Goal: Task Accomplishment & Management: Use online tool/utility

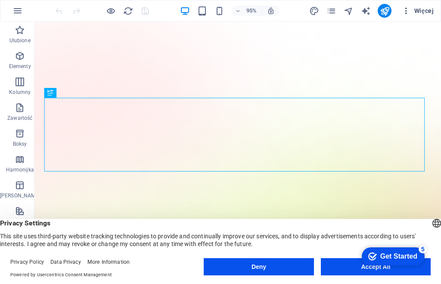
click at [406, 11] on icon "button" at bounding box center [406, 10] width 9 height 9
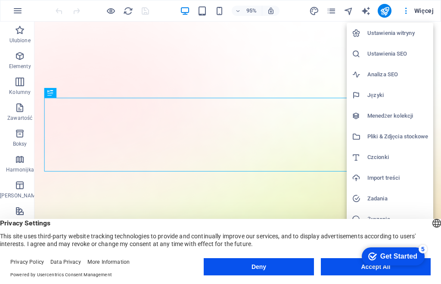
click at [380, 93] on h6 "Języki" at bounding box center [397, 95] width 61 height 10
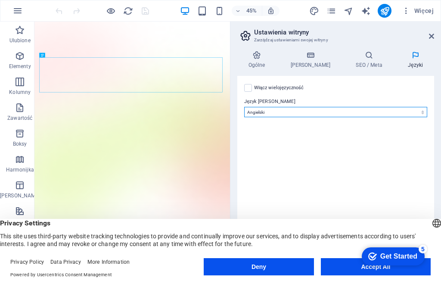
click at [424, 111] on select "Abkhazian Afar Afrikaans Akan Albanian Amharic Angielski Arabic Aragonese Armen…" at bounding box center [335, 112] width 183 height 10
click html "checkmark Get Started 5 First Steps in the Editor Let's guide you through the t…"
click at [422, 110] on select "Abkhazian Afar Afrikaans Akan Albanian Amharic Angielski Arabic Aragonese Armen…" at bounding box center [335, 112] width 183 height 10
select select "128"
click at [244, 107] on select "Abkhazian Afar Afrikaans Akan Albanian Amharic Angielski Arabic Aragonese Armen…" at bounding box center [335, 112] width 183 height 10
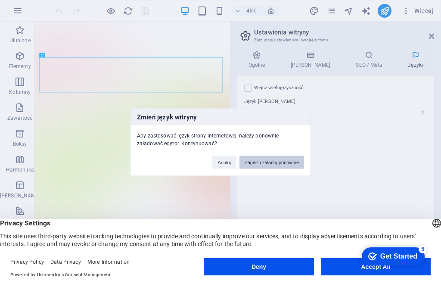
click at [264, 162] on button "Zapisz i załaduj ponownie" at bounding box center [271, 161] width 65 height 13
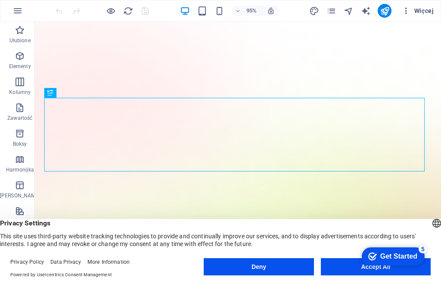
click at [405, 11] on icon "button" at bounding box center [406, 10] width 9 height 9
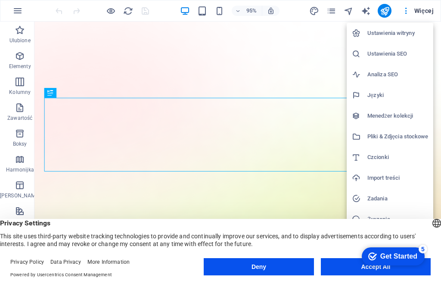
click at [378, 94] on h6 "Języki" at bounding box center [397, 95] width 61 height 10
select select "128"
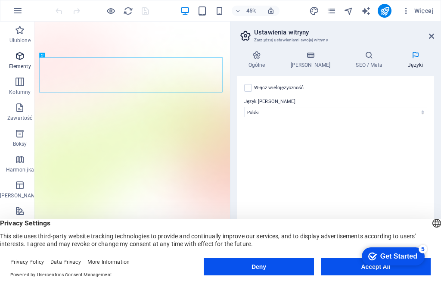
click at [17, 56] on icon "button" at bounding box center [20, 56] width 10 height 10
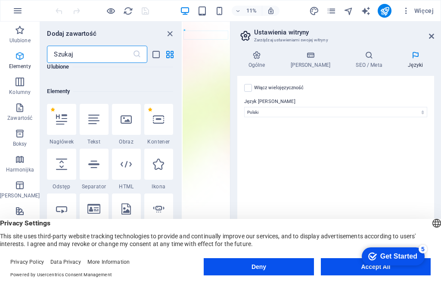
scroll to position [91, 0]
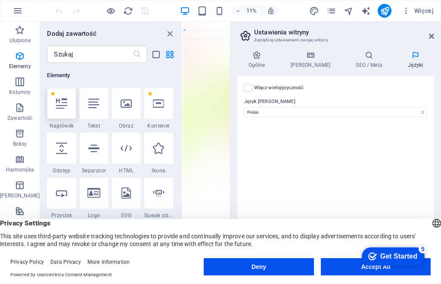
click at [60, 111] on div at bounding box center [61, 103] width 29 height 31
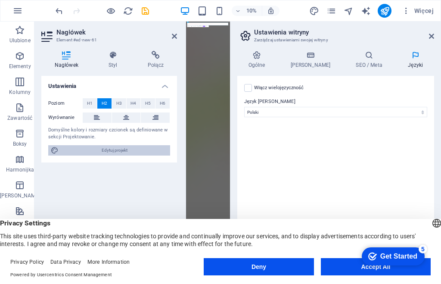
click at [115, 150] on span "Edytuj projekt" at bounding box center [114, 150] width 106 height 10
select select "600"
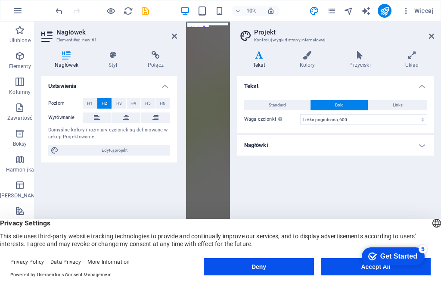
click at [260, 58] on icon at bounding box center [258, 55] width 43 height 9
click at [423, 120] on select "Cienka, 100 Bardzo lekka, 200 Lekka, 300 Standardowa, 400 Średnia, 500 Lekko po…" at bounding box center [363, 119] width 127 height 10
click at [300, 114] on select "Cienka, 100 Bardzo lekka, 200 Lekka, 300 Standardowa, 400 Średnia, 500 Lekko po…" at bounding box center [363, 119] width 127 height 10
click at [258, 162] on div "Tekst Standard Bold Links Kolor czcionki Czcionka Inter Rozmiar czcionki 16 rem…" at bounding box center [335, 152] width 197 height 153
click div "checkmark Get Started 5 First Steps in the Editor Let's guide you through the t…"
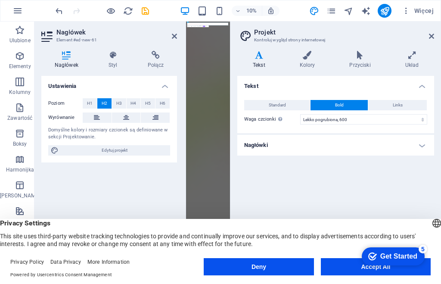
click at [253, 160] on div "Tekst Standard Bold Links Kolor czcionki Czcionka Inter Rozmiar czcionki 16 rem…" at bounding box center [335, 152] width 197 height 153
click at [419, 143] on h4 "Nagłówki" at bounding box center [335, 145] width 197 height 21
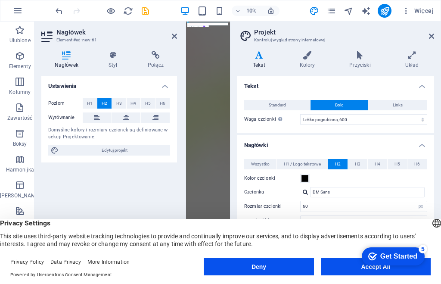
click at [305, 191] on div at bounding box center [305, 192] width 5 height 6
click at [267, 177] on label "Kolor czcionki" at bounding box center [272, 178] width 56 height 10
click at [300, 177] on button "Kolor czcionki" at bounding box center [304, 178] width 9 height 9
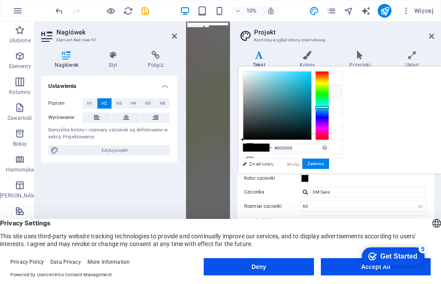
click at [329, 107] on div at bounding box center [322, 105] width 14 height 69
type input "#59aebf"
click at [311, 88] on div at bounding box center [277, 105] width 68 height 68
click at [305, 191] on div at bounding box center [305, 192] width 5 height 6
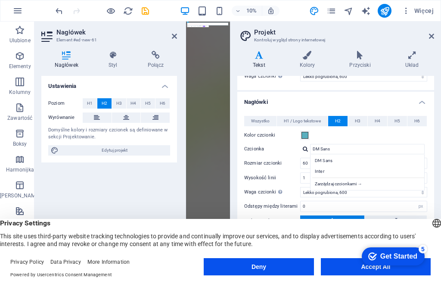
scroll to position [86, 0]
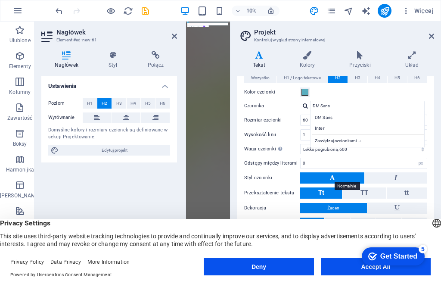
click at [334, 176] on icon at bounding box center [332, 177] width 6 height 10
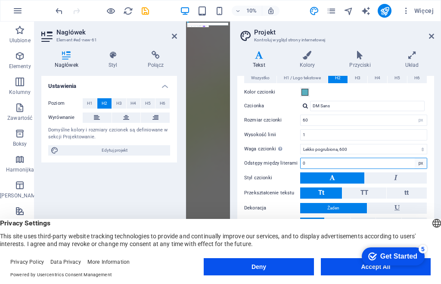
click at [419, 162] on select "rem px" at bounding box center [421, 163] width 12 height 10
select select "rem"
click at [415, 158] on select "rem px" at bounding box center [421, 163] width 12 height 10
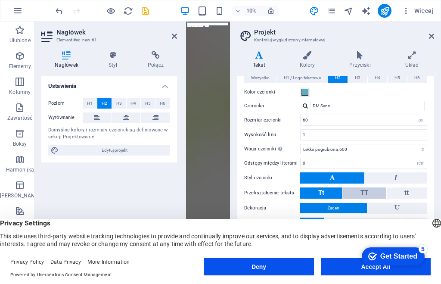
click at [364, 192] on span "TT" at bounding box center [364, 193] width 8 height 8
drag, startPoint x: 432, startPoint y: 174, endPoint x: 415, endPoint y: 225, distance: 53.9
click at [431, 206] on div "Wszystko H1 / Logo tekstowe H2 H3 H4 H5 H6 Kolor czcionki Czcionka DM Sans Wyso…" at bounding box center [336, 158] width 200 height 188
click div "checkmark Get Started 5 First Steps in the Editor Let's guide you through the t…"
click at [409, 63] on h4 "Układ" at bounding box center [412, 60] width 44 height 18
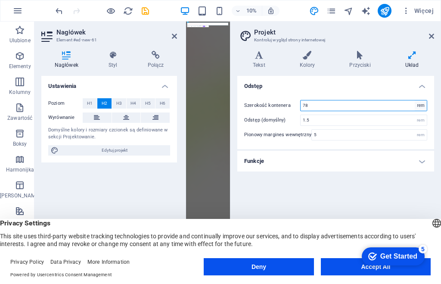
click at [420, 104] on select "rem px" at bounding box center [421, 105] width 12 height 10
select select "px"
click at [415, 100] on select "rem px" at bounding box center [421, 105] width 12 height 10
type input "1248"
click at [420, 117] on div "rem" at bounding box center [421, 120] width 12 height 10
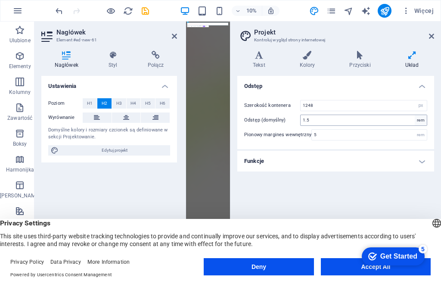
click at [420, 119] on div "rem" at bounding box center [421, 120] width 12 height 10
click at [431, 224] on div "English Deutsch" at bounding box center [437, 224] width 12 height 14
click at [328, 186] on div "Odstęp Szerokość kontenera 1248 rem px Odstęp (domyślny) 1.5 rem Pionowy margin…" at bounding box center [335, 169] width 197 height 187
click at [309, 185] on div "Odstęp Szerokość kontenera 1248 rem px Odstęp (domyślny) 1.5 rem Pionowy margin…" at bounding box center [335, 169] width 197 height 187
click at [252, 174] on div "Odstęp Szerokość kontenera 1248 rem px Odstęp (domyślny) 1.5 rem Pionowy margin…" at bounding box center [335, 169] width 197 height 187
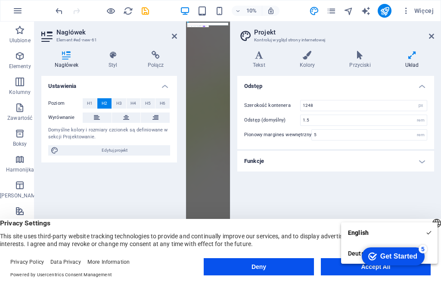
click at [257, 175] on div "Odstęp Szerokość kontenera 1248 rem px Odstęp (domyślny) 1.5 rem Pionowy margin…" at bounding box center [335, 169] width 197 height 187
click at [257, 176] on div "Odstęp Szerokość kontenera 1248 rem px Odstęp (domyślny) 1.5 rem Pionowy margin…" at bounding box center [335, 169] width 197 height 187
click at [421, 103] on select "rem px" at bounding box center [421, 105] width 12 height 10
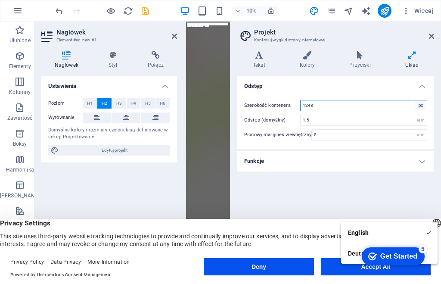
click at [419, 104] on select "rem px" at bounding box center [421, 105] width 12 height 10
click at [422, 119] on div "rem" at bounding box center [421, 120] width 12 height 10
click at [420, 104] on select "rem px" at bounding box center [421, 105] width 12 height 10
select select "rem"
click at [415, 100] on select "rem px" at bounding box center [421, 105] width 12 height 10
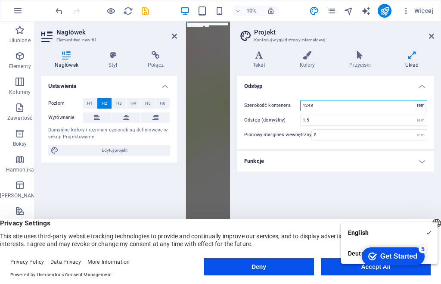
type input "78"
click at [421, 103] on select "rem px" at bounding box center [421, 105] width 12 height 10
click at [415, 100] on select "rem px" at bounding box center [421, 105] width 12 height 10
click at [420, 103] on select "rem px" at bounding box center [421, 105] width 12 height 10
select select "px"
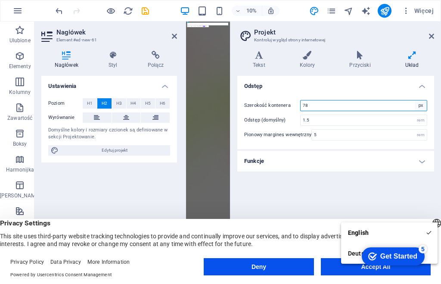
click at [415, 100] on select "rem px" at bounding box center [421, 105] width 12 height 10
type input "1248"
click at [421, 160] on h4 "Funkcje" at bounding box center [335, 161] width 197 height 21
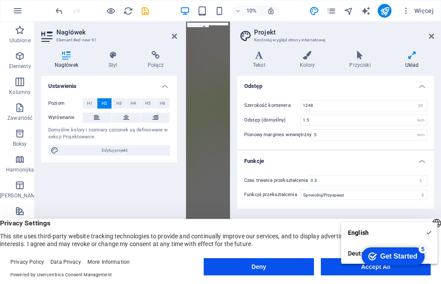
click at [290, 219] on header "English Deutsch Privacy Settings This site uses third-party website tracking te…" at bounding box center [220, 233] width 441 height 29
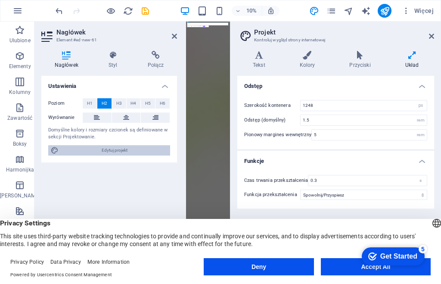
click at [123, 149] on span "Edytuj projekt" at bounding box center [114, 150] width 106 height 10
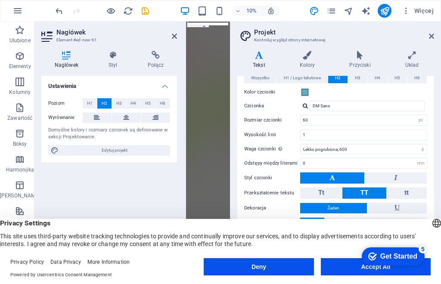
click at [55, 167] on div "Ustawienia Poziom H1 H2 H3 H4 H5 H6 Wyrównanie Domyślne kolory i rozmiary czcio…" at bounding box center [109, 169] width 136 height 187
click at [56, 167] on div "Ustawienia Poziom H1 H2 H3 H4 H5 H6 Wyrównanie Domyślne kolory i rozmiary czcio…" at bounding box center [109, 169] width 136 height 187
click at [59, 167] on div "Ustawienia Poziom H1 H2 H3 H4 H5 H6 Wyrównanie Domyślne kolory i rozmiary czcio…" at bounding box center [109, 169] width 136 height 187
click at [305, 94] on span at bounding box center [304, 92] width 7 height 7
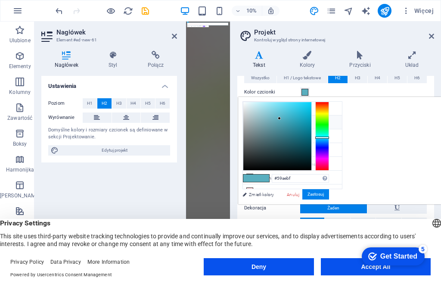
click at [278, 122] on li "Główny kolor #000000" at bounding box center [292, 122] width 99 height 14
type input "#000000"
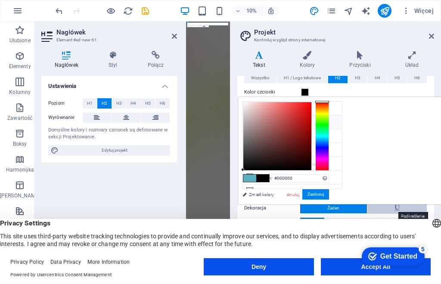
click at [396, 208] on icon at bounding box center [396, 207] width 5 height 10
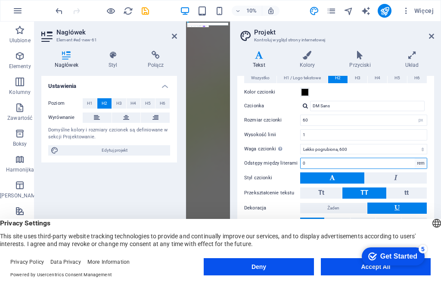
click at [419, 161] on select "rem px" at bounding box center [421, 163] width 12 height 10
select select "px"
click at [415, 158] on select "rem px" at bounding box center [421, 163] width 12 height 10
click at [350, 228] on div "Privacy Settings This site uses third-party website tracking technologies to pr…" at bounding box center [220, 233] width 441 height 29
click at [307, 163] on input "1" at bounding box center [364, 163] width 126 height 10
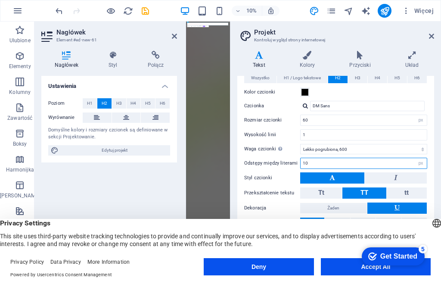
type input "10"
click at [313, 219] on header "English Deutsch Privacy Settings This site uses third-party website tracking te…" at bounding box center [220, 233] width 441 height 29
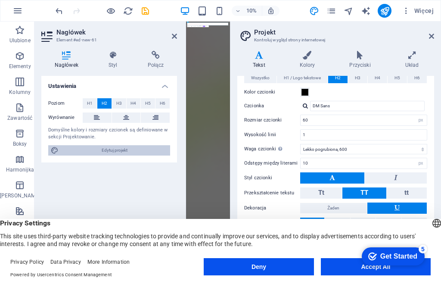
click at [119, 147] on span "Edytuj projekt" at bounding box center [114, 150] width 106 height 10
click at [118, 147] on span "Edytuj projekt" at bounding box center [114, 150] width 106 height 10
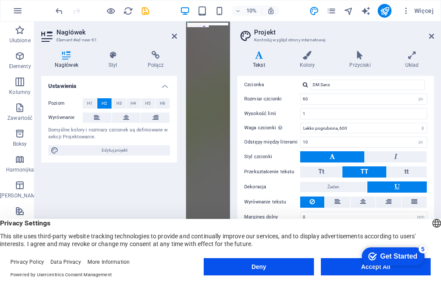
scroll to position [108, 0]
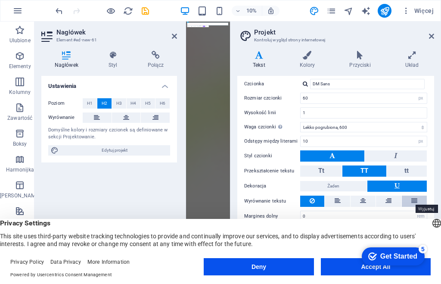
click at [413, 202] on icon at bounding box center [414, 200] width 6 height 10
click at [415, 65] on h4 "Układ" at bounding box center [412, 60] width 44 height 18
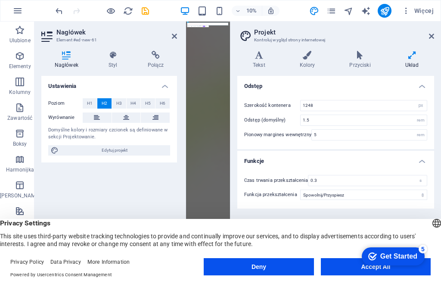
click at [147, 179] on div "Ustawienia Poziom H1 H2 H3 H4 H5 H6 Wyrównanie Domyślne kolory i rozmiary czcio…" at bounding box center [109, 169] width 136 height 187
click at [132, 177] on div "Ustawienia Poziom H1 H2 H3 H4 H5 H6 Wyrównanie Domyślne kolory i rozmiary czcio…" at bounding box center [109, 169] width 136 height 187
click at [132, 178] on div "Ustawienia Poziom H1 H2 H3 H4 H5 H6 Wyrównanie Domyślne kolory i rozmiary czcio…" at bounding box center [109, 169] width 136 height 187
click at [116, 148] on span "Edytuj projekt" at bounding box center [114, 150] width 106 height 10
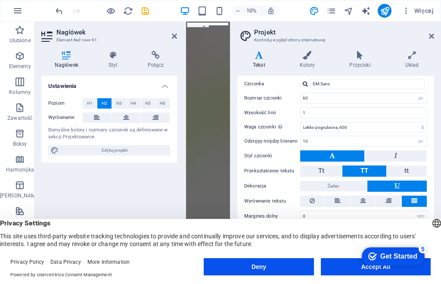
click at [262, 32] on h2 "Projekt" at bounding box center [344, 32] width 180 height 8
click at [226, 219] on header "English Deutsch Privacy Settings This site uses third-party website tracking te…" at bounding box center [220, 233] width 441 height 29
click at [116, 177] on div "Ustawienia Poziom H1 H2 H3 H4 H5 H6 Wyrównanie Domyślne kolory i rozmiary czcio…" at bounding box center [109, 169] width 136 height 187
drag, startPoint x: 116, startPoint y: 176, endPoint x: 65, endPoint y: 176, distance: 51.2
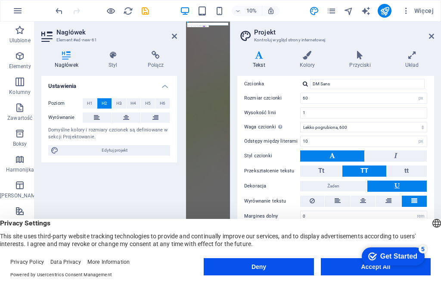
click at [116, 176] on div "Ustawienia Poziom H1 H2 H3 H4 H5 H6 Wyrównanie Domyślne kolory i rozmiary czcio…" at bounding box center [109, 169] width 136 height 187
click at [74, 169] on div "Ustawienia Poziom H1 H2 H3 H4 H5 H6 Wyrównanie Domyślne kolory i rozmiary czcio…" at bounding box center [109, 169] width 136 height 187
click at [17, 57] on icon "button" at bounding box center [20, 56] width 10 height 10
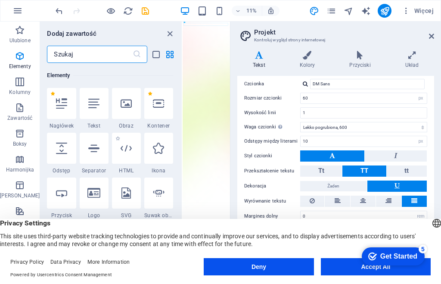
scroll to position [91, 0]
click at [89, 104] on icon at bounding box center [93, 103] width 11 height 11
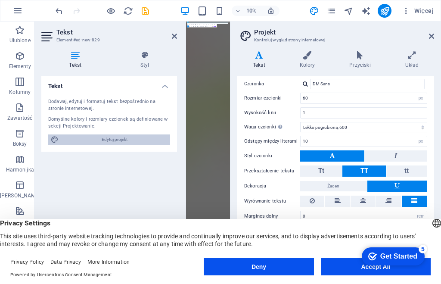
click at [56, 140] on icon at bounding box center [55, 139] width 8 height 10
click at [60, 156] on div "Tekst Dodawaj, edytuj i formatuj tekst bezpośrednio na stronie internetowej. Do…" at bounding box center [109, 169] width 136 height 187
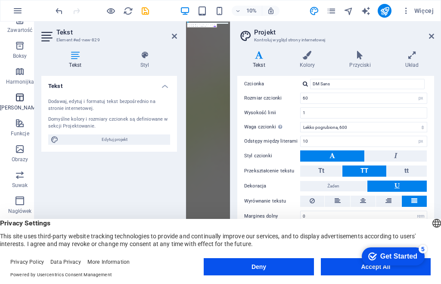
scroll to position [129, 0]
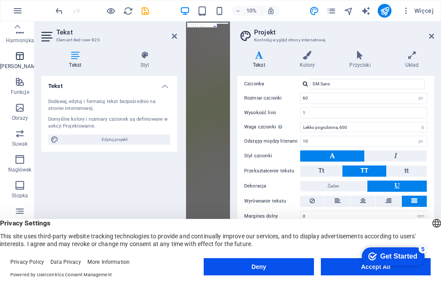
click at [17, 57] on icon "button" at bounding box center [20, 56] width 10 height 10
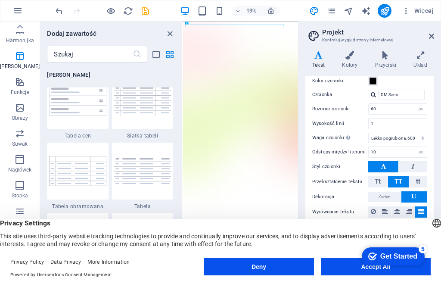
scroll to position [119, 0]
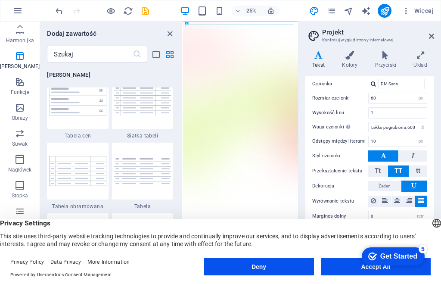
drag, startPoint x: 231, startPoint y: 102, endPoint x: 317, endPoint y: 102, distance: 86.5
click at [332, 100] on aside "Projekt Kontroluj wygląd strony internetowej Warianty Tekst Kolory Przyciski Uk…" at bounding box center [369, 146] width 143 height 248
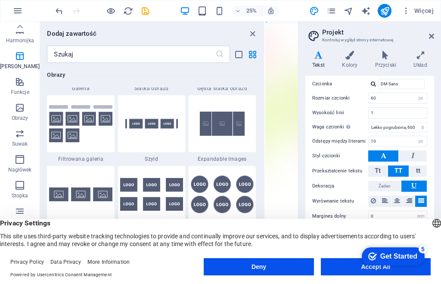
scroll to position [2087, 0]
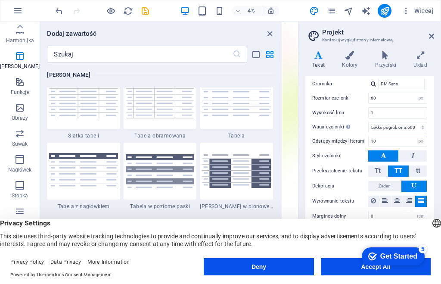
drag, startPoint x: 220, startPoint y: 172, endPoint x: 345, endPoint y: 4111, distance: 3941.3
click at [305, 165] on div "Home Ulubione Elementy Kolumny Zawartość Boksy Harmonijka Tabele Funkcje Obrazy…" at bounding box center [220, 146] width 441 height 248
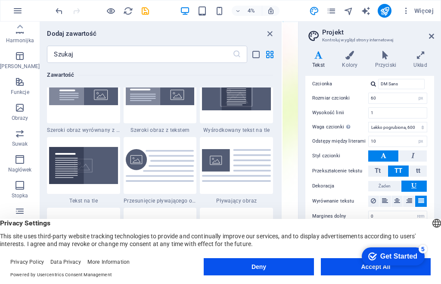
scroll to position [1182, 0]
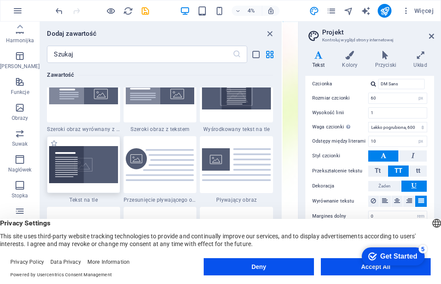
click at [83, 168] on img at bounding box center [83, 164] width 69 height 37
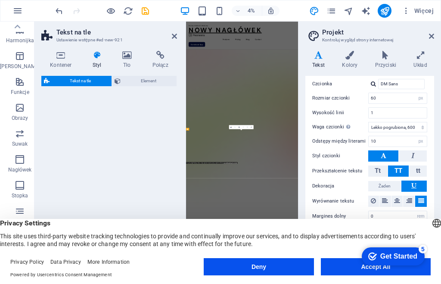
select select "%"
select select "rem"
select select "px"
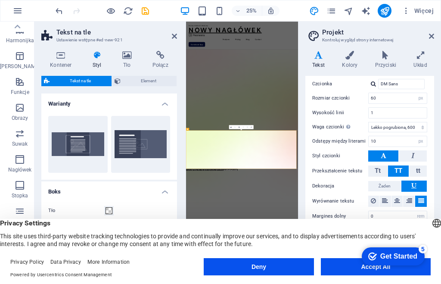
scroll to position [361, 0]
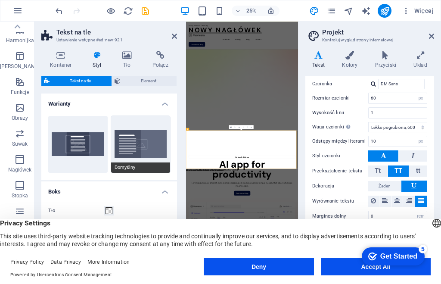
click at [124, 146] on button "Domyślny" at bounding box center [140, 144] width 59 height 57
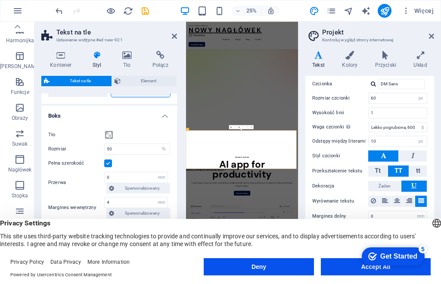
scroll to position [79, 0]
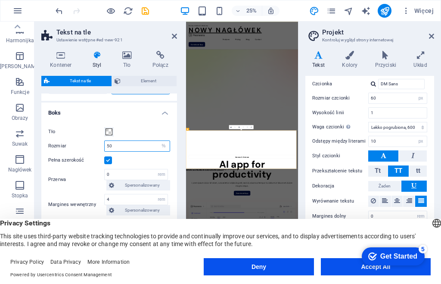
drag, startPoint x: 108, startPoint y: 144, endPoint x: 110, endPoint y: 151, distance: 7.1
click at [108, 148] on input "50" at bounding box center [137, 146] width 65 height 10
type input "90"
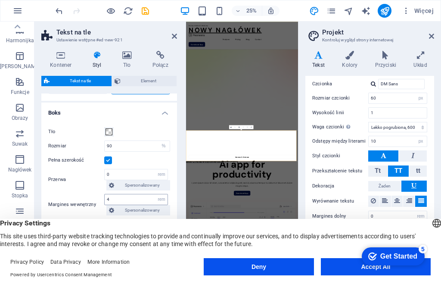
drag, startPoint x: 174, startPoint y: 160, endPoint x: 149, endPoint y: 200, distance: 47.8
click at [171, 185] on div "Tło Rozmiar 90 px rem % vh vw Pełna szerokość Przerwa 0 px rem % vh vw Spersona…" at bounding box center [109, 207] width 139 height 178
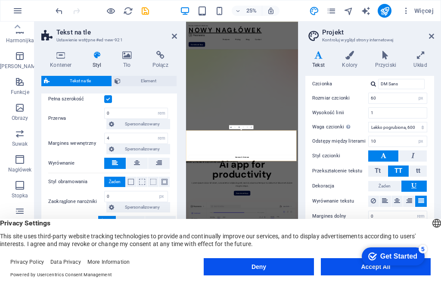
scroll to position [145, 0]
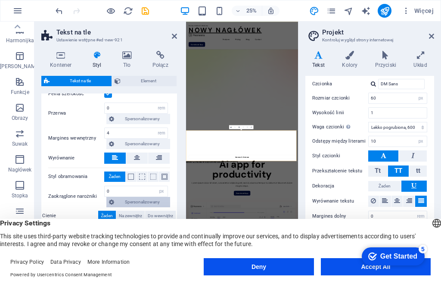
drag, startPoint x: 114, startPoint y: 172, endPoint x: 133, endPoint y: 198, distance: 32.0
click at [114, 173] on span "Żaden" at bounding box center [115, 176] width 12 height 10
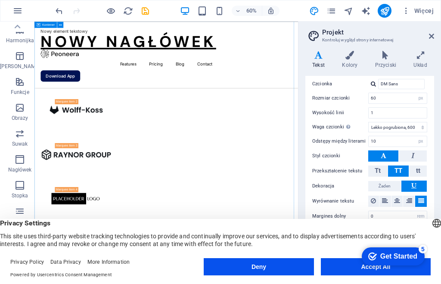
scroll to position [1609, 0]
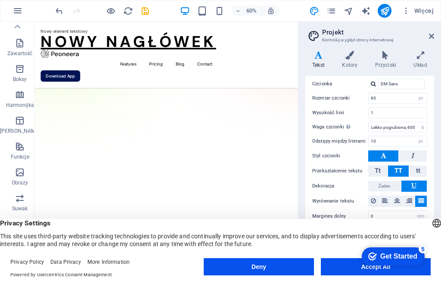
scroll to position [0, 0]
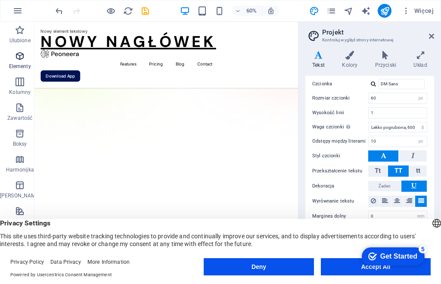
click at [16, 60] on icon "button" at bounding box center [20, 56] width 10 height 10
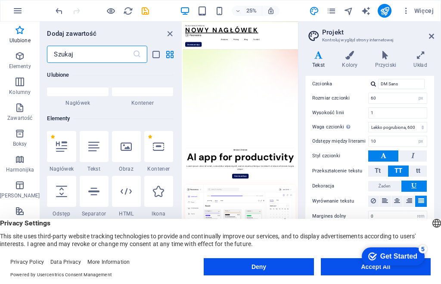
scroll to position [5, 0]
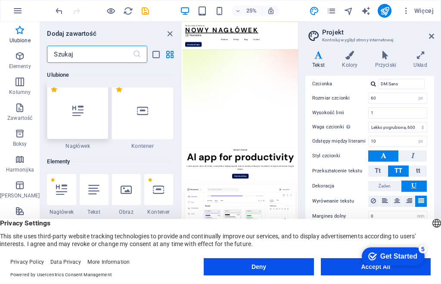
click at [76, 113] on icon at bounding box center [77, 110] width 11 height 11
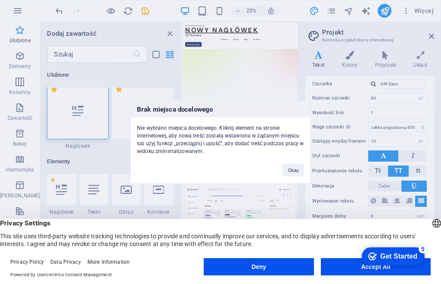
click at [206, 69] on div "Brak miejsca docelowego Nie wybrano miejsca docelowego. Kliknij element na stro…" at bounding box center [220, 142] width 441 height 284
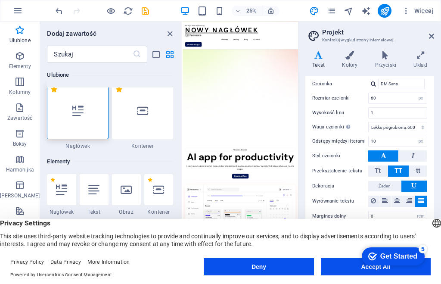
click at [78, 112] on icon at bounding box center [77, 110] width 11 height 11
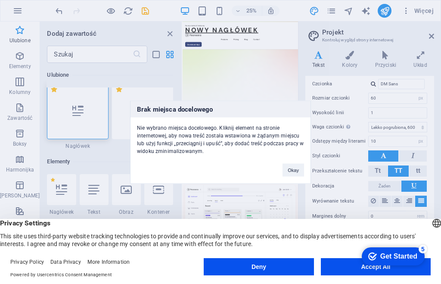
drag, startPoint x: 74, startPoint y: 108, endPoint x: 87, endPoint y: 200, distance: 92.6
click at [204, 71] on div "Brak miejsca docelowego Nie wybrano miejsca docelowego. Kliknij element na stro…" at bounding box center [220, 142] width 441 height 284
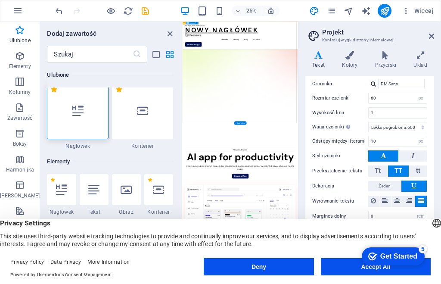
drag, startPoint x: 298, startPoint y: 92, endPoint x: 301, endPoint y: 53, distance: 39.3
click at [303, 48] on aside "Projekt Kontroluj wygląd strony internetowej Warianty Tekst Kolory Przyciski Uk…" at bounding box center [369, 146] width 143 height 248
drag, startPoint x: 298, startPoint y: 63, endPoint x: 301, endPoint y: 53, distance: 10.7
click at [299, 53] on aside "Projekt Kontroluj wygląd strony internetowej Warianty Tekst Kolory Przyciski Uk…" at bounding box center [369, 146] width 143 height 248
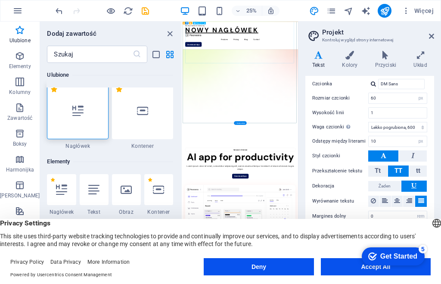
select select "%"
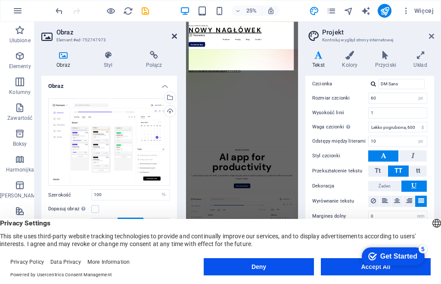
click at [175, 33] on icon at bounding box center [174, 36] width 5 height 7
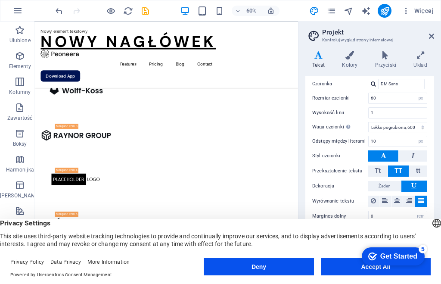
scroll to position [1639, 0]
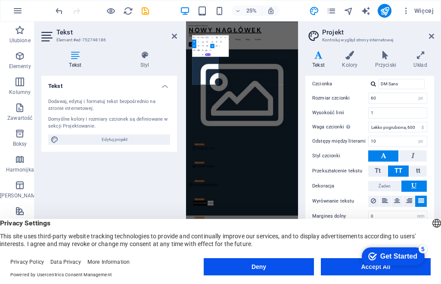
scroll to position [1810, 0]
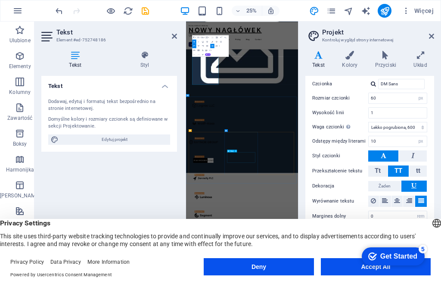
drag, startPoint x: 380, startPoint y: 576, endPoint x: 546, endPoint y: 259, distance: 357.6
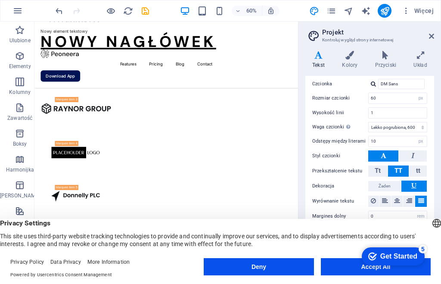
scroll to position [1673, 0]
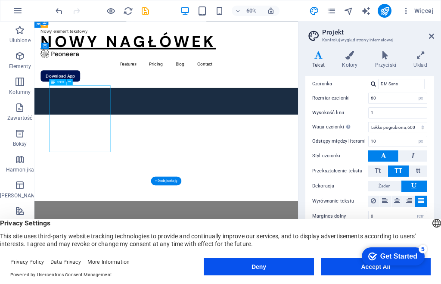
scroll to position [1839, 0]
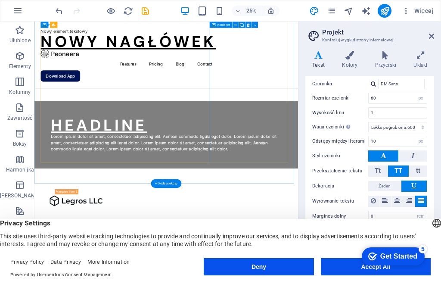
scroll to position [1669, 0]
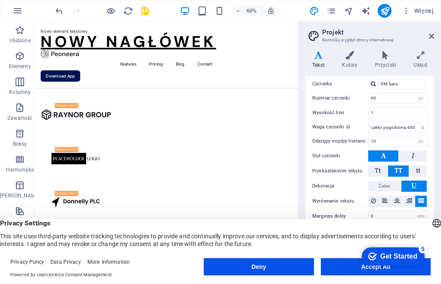
drag, startPoint x: 298, startPoint y: 139, endPoint x: 319, endPoint y: 137, distance: 20.7
click at [332, 134] on aside "Projekt Kontroluj wygląd strony internetowej Warianty Tekst Kolory Przyciski Uk…" at bounding box center [369, 146] width 143 height 248
drag, startPoint x: 298, startPoint y: 164, endPoint x: 305, endPoint y: 165, distance: 6.7
click at [311, 163] on aside "Projekt Kontroluj wygląd strony internetowej Warianty Tekst Kolory Przyciski Uk…" at bounding box center [369, 146] width 143 height 248
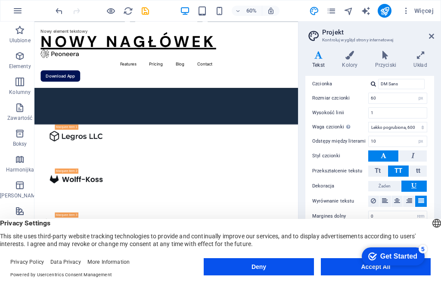
scroll to position [1454, 0]
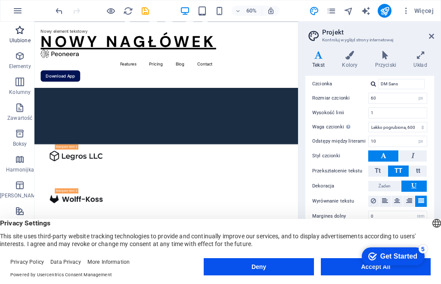
click at [16, 37] on p "Ulubione" at bounding box center [19, 40] width 21 height 7
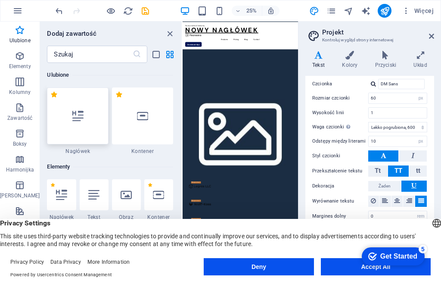
click at [72, 120] on icon at bounding box center [77, 115] width 11 height 11
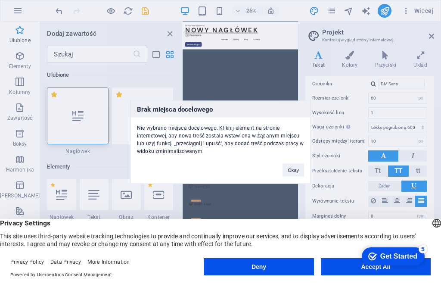
drag, startPoint x: 74, startPoint y: 112, endPoint x: 200, endPoint y: 91, distance: 127.0
click at [200, 91] on div "Brak miejsca docelowego Nie wybrano miejsca docelowego. Kliknij element na stro…" at bounding box center [220, 142] width 441 height 284
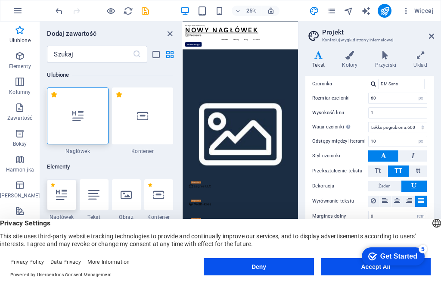
click at [57, 201] on div at bounding box center [61, 194] width 29 height 31
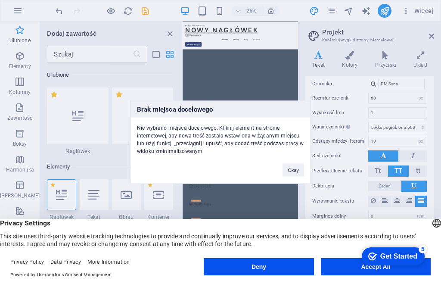
drag, startPoint x: 119, startPoint y: 161, endPoint x: 174, endPoint y: 167, distance: 55.4
click at [120, 161] on div "Brak miejsca docelowego Nie wybrano miejsca docelowego. Kliknij element na stro…" at bounding box center [220, 142] width 441 height 284
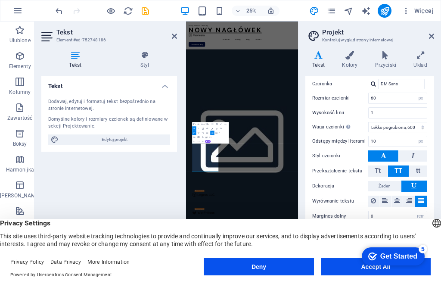
scroll to position [1462, 0]
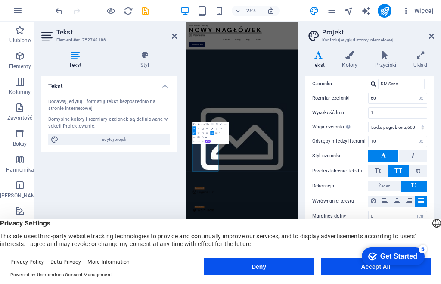
click at [431, 223] on div "English Deutsch" at bounding box center [437, 224] width 12 height 14
click at [280, 221] on span "Privacy Settings" at bounding box center [220, 223] width 441 height 9
drag, startPoint x: 267, startPoint y: 270, endPoint x: 278, endPoint y: 271, distance: 10.4
click at [267, 270] on button "Deny" at bounding box center [259, 266] width 110 height 17
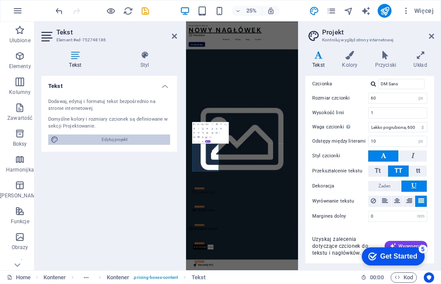
click at [116, 137] on span "Edytuj projekt" at bounding box center [114, 139] width 106 height 10
click at [115, 140] on span "Edytuj projekt" at bounding box center [114, 139] width 106 height 10
click at [50, 158] on div "Tekst Dodawaj, edytuj i formatuj tekst bezpośrednio na stronie internetowej. Do…" at bounding box center [109, 169] width 136 height 187
click at [16, 54] on icon "button" at bounding box center [20, 56] width 10 height 10
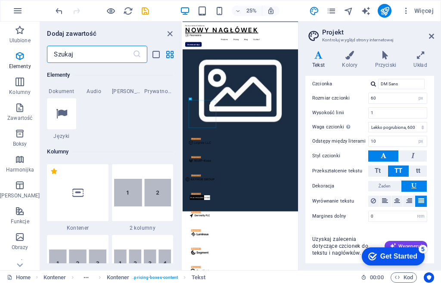
scroll to position [393, 0]
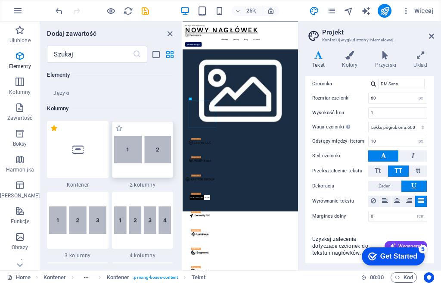
click at [122, 151] on img at bounding box center [142, 150] width 57 height 28
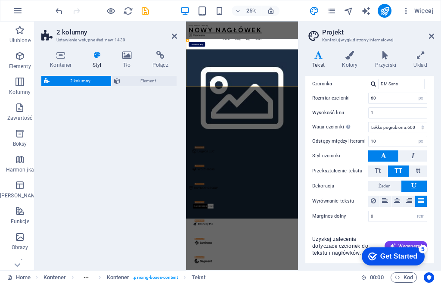
select select "rem"
select select "preset-columns-two-v2-default"
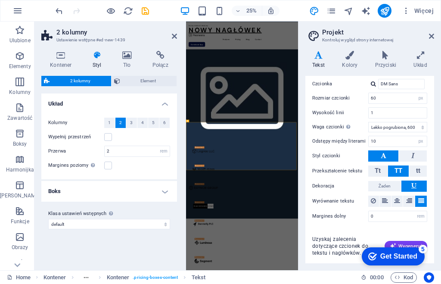
scroll to position [1707, 0]
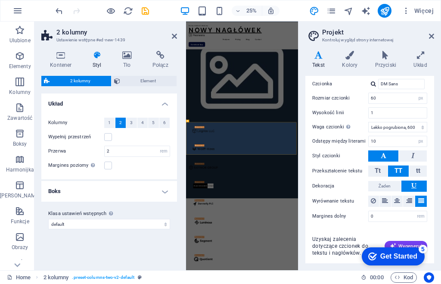
click at [155, 203] on div "Klasa ustawień wstępnych Wyżej wybrany wariant i ustawienia wpływają na wszystk…" at bounding box center [109, 219] width 136 height 34
drag, startPoint x: 106, startPoint y: 166, endPoint x: 120, endPoint y: 172, distance: 15.3
click at [106, 166] on label at bounding box center [108, 165] width 8 height 8
click at [0, 0] on input "Margines poziomy Tylko jeśli kontenery „Szerokość zawartości” nie są ustawione …" at bounding box center [0, 0] width 0 height 0
click at [107, 163] on label at bounding box center [108, 165] width 8 height 8
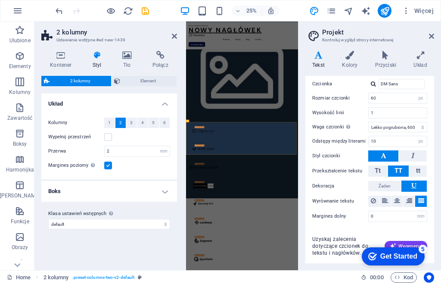
click at [0, 0] on input "Margines poziomy Tylko jeśli kontenery „Szerokość zawartości” nie są ustawione …" at bounding box center [0, 0] width 0 height 0
click at [109, 124] on span "1" at bounding box center [109, 123] width 3 height 10
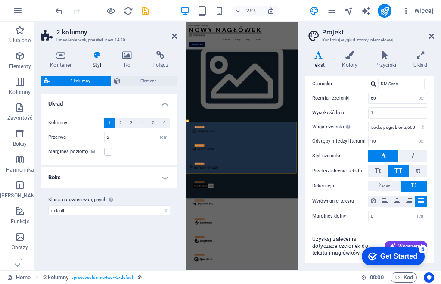
click at [145, 243] on div "Warianty Domyślny Układ Kolumny 1 2 3 4 5 6 Wypełnij przestrzeń Przerwa 2 px re…" at bounding box center [109, 178] width 136 height 170
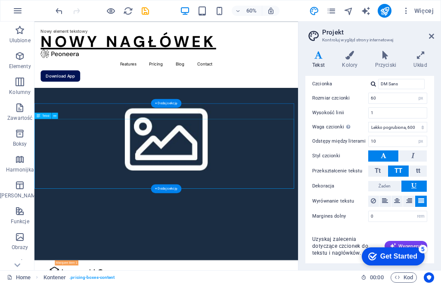
scroll to position [1254, 0]
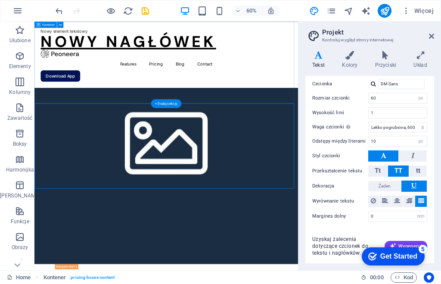
drag, startPoint x: 189, startPoint y: 127, endPoint x: 217, endPoint y: 132, distance: 28.0
drag, startPoint x: 332, startPoint y: 162, endPoint x: 471, endPoint y: 175, distance: 138.8
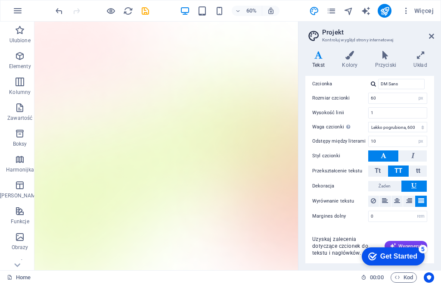
scroll to position [70, 0]
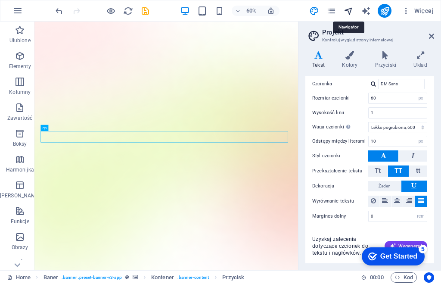
click at [348, 12] on icon "navigator" at bounding box center [349, 11] width 10 height 10
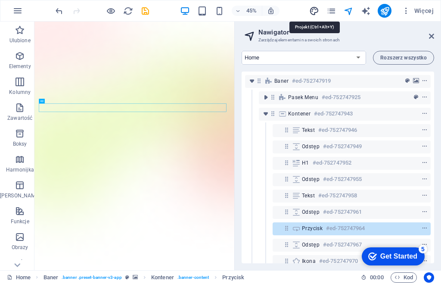
click at [313, 13] on icon "design" at bounding box center [314, 11] width 10 height 10
select select "600"
select select "px"
select select "600"
select select "px"
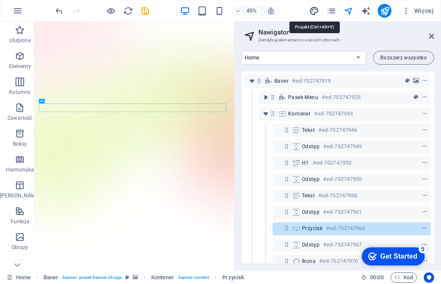
select select "rem"
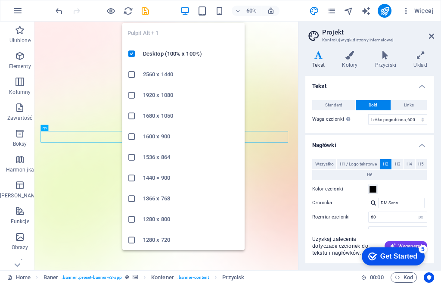
click at [157, 94] on h6 "1920 x 1080" at bounding box center [191, 95] width 96 height 10
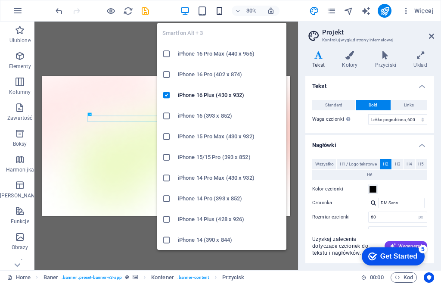
click at [218, 13] on icon "button" at bounding box center [219, 11] width 10 height 10
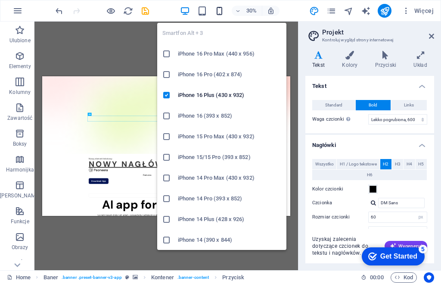
type input "30"
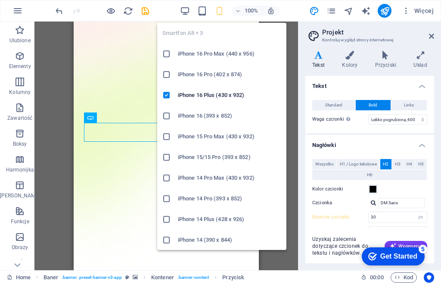
click at [203, 16] on div "Smartfon Alt + 3 iPhone 16 Pro Max (440 x 956) iPhone 16 Pro (402 x 874) iPhone…" at bounding box center [221, 133] width 129 height 234
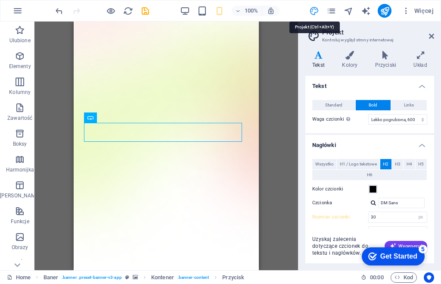
click at [313, 13] on icon "design" at bounding box center [314, 11] width 10 height 10
click at [314, 14] on icon "design" at bounding box center [314, 11] width 10 height 10
click at [313, 15] on icon "design" at bounding box center [314, 11] width 10 height 10
click at [433, 12] on span "Więcej" at bounding box center [418, 10] width 32 height 9
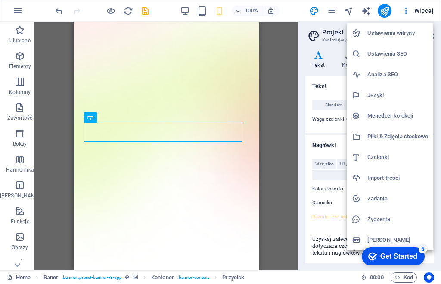
click at [177, 161] on div at bounding box center [220, 142] width 441 height 284
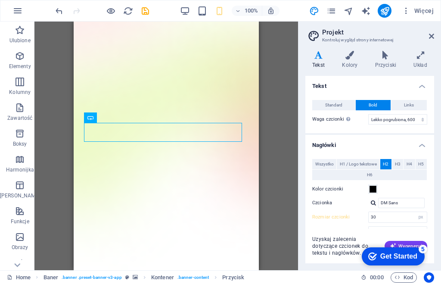
scroll to position [0, 0]
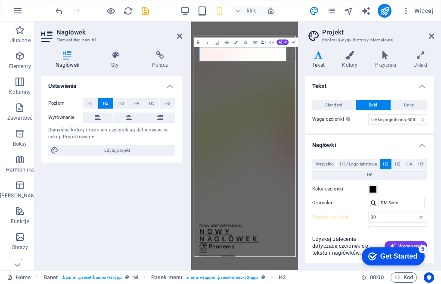
drag, startPoint x: 184, startPoint y: 102, endPoint x: 174, endPoint y: 109, distance: 12.6
click at [149, 103] on aside "Nagłówek Element #ed-new-61 Nagłówek Styl Połącz Ustawienia Poziom H1 H2 H3 H4 …" at bounding box center [112, 146] width 157 height 248
drag, startPoint x: 189, startPoint y: 107, endPoint x: 360, endPoint y: 142, distance: 174.0
click at [179, 113] on aside "Nagłówek Element #ed-new-61 Nagłówek Styl Połącz Ustawienia Poziom H1 H2 H3 H4 …" at bounding box center [112, 146] width 157 height 248
click at [427, 141] on h4 "Nagłówki" at bounding box center [369, 143] width 129 height 16
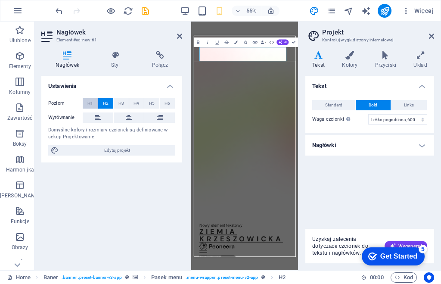
click at [88, 102] on span "H1" at bounding box center [90, 103] width 6 height 10
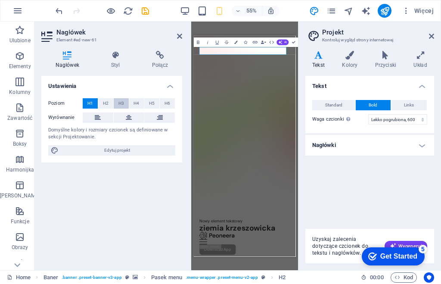
click at [121, 105] on span "H3" at bounding box center [121, 103] width 6 height 10
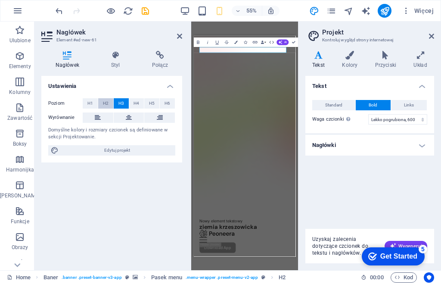
click at [104, 105] on span "H2" at bounding box center [106, 103] width 6 height 10
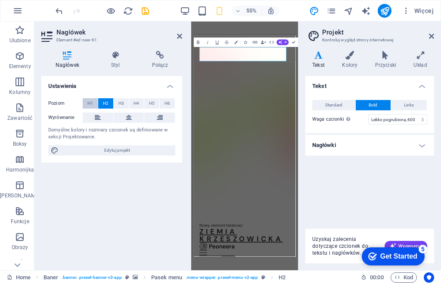
click at [90, 104] on span "H1" at bounding box center [90, 103] width 6 height 10
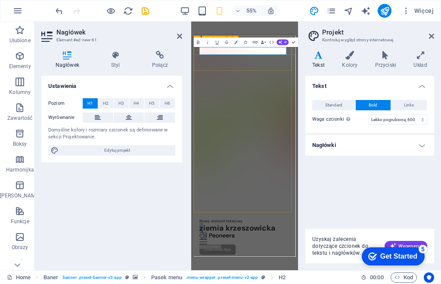
drag, startPoint x: 209, startPoint y: 62, endPoint x: 194, endPoint y: 65, distance: 15.7
click at [171, 104] on button "H6" at bounding box center [167, 103] width 15 height 10
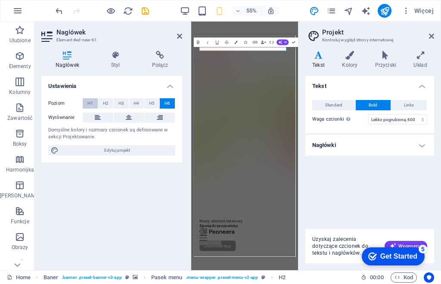
click at [92, 105] on span "H1" at bounding box center [90, 103] width 6 height 10
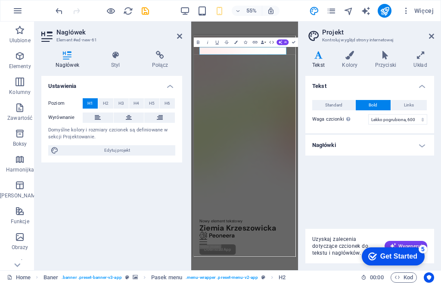
drag, startPoint x: 159, startPoint y: 133, endPoint x: 168, endPoint y: 139, distance: 10.6
click at [159, 133] on div "Domyślne kolory i rozmiary czcionek są definiowane w sekcji Projektowanie." at bounding box center [111, 134] width 127 height 14
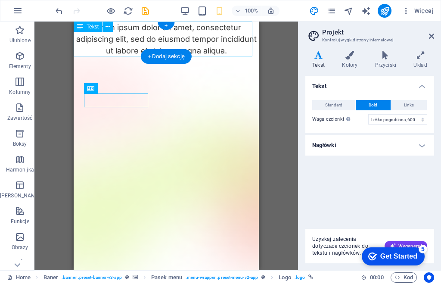
drag, startPoint x: 191, startPoint y: 29, endPoint x: 233, endPoint y: 39, distance: 43.3
click at [192, 29] on div "Lorem ipsum dolor sit amet, consectetur adipiscing elit, sed do eiusmod tempor …" at bounding box center [166, 39] width 185 height 35
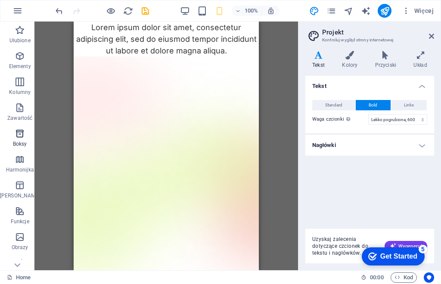
click at [19, 136] on icon "button" at bounding box center [20, 133] width 10 height 10
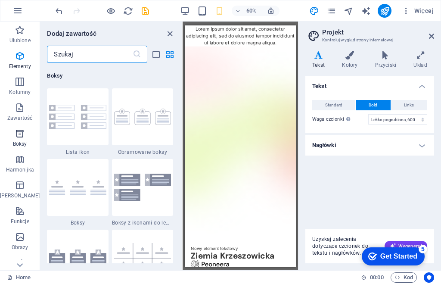
scroll to position [2375, 0]
click at [17, 56] on icon "button" at bounding box center [20, 56] width 10 height 10
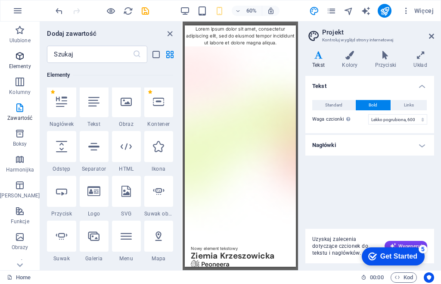
scroll to position [91, 0]
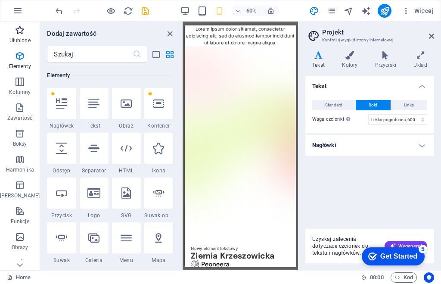
click at [18, 29] on icon "button" at bounding box center [20, 30] width 10 height 10
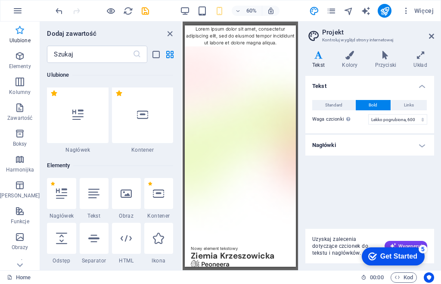
scroll to position [0, 0]
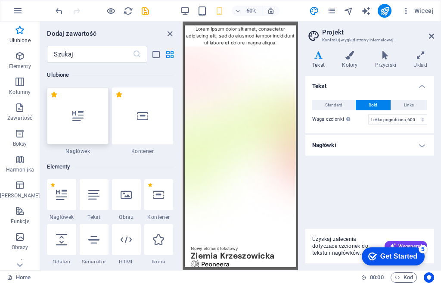
click at [83, 131] on div at bounding box center [77, 115] width 61 height 57
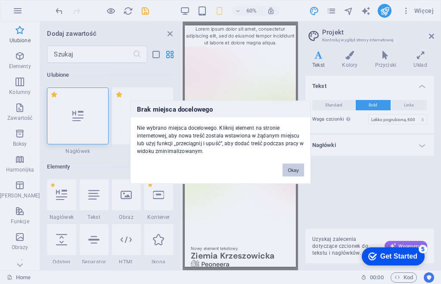
click at [291, 168] on button "Okay" at bounding box center [293, 169] width 22 height 13
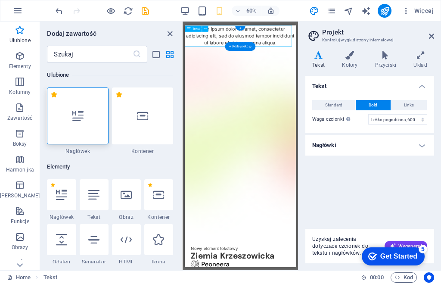
drag, startPoint x: 358, startPoint y: 53, endPoint x: 236, endPoint y: 43, distance: 122.3
click at [236, 43] on div "Lorem ipsum dolor sit amet, consectetur adipiscing elit, sed do eiusmod tempor …" at bounding box center [277, 42] width 185 height 35
click at [240, 43] on div "Lorem ipsum dolor sit amet, consectetur adipiscing elit, sed do eiusmod tempor …" at bounding box center [277, 42] width 185 height 35
click at [248, 32] on div "Lorem ipsum dolor sit amet, consectetur adipiscing elit, sed do eiusmod tempor …" at bounding box center [277, 42] width 185 height 35
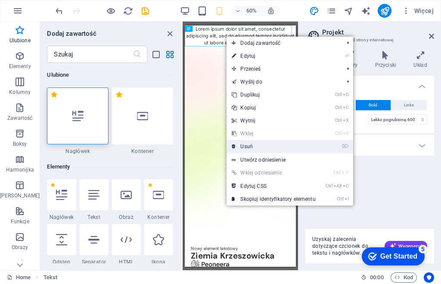
click at [246, 142] on link "⌦ Usuń" at bounding box center [273, 146] width 94 height 13
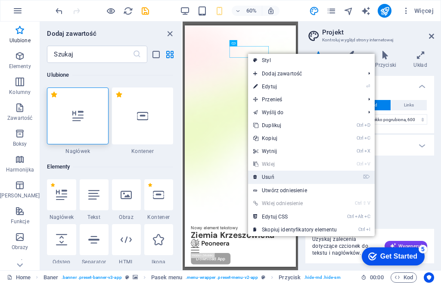
click at [275, 177] on link "⌦ Usuń" at bounding box center [295, 177] width 94 height 13
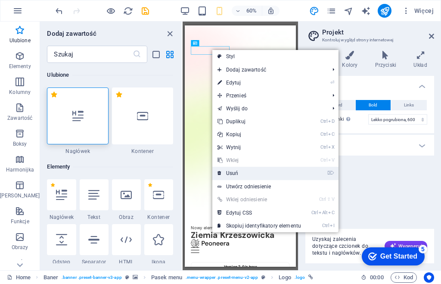
click at [242, 171] on link "⌦ Usuń" at bounding box center [259, 173] width 94 height 13
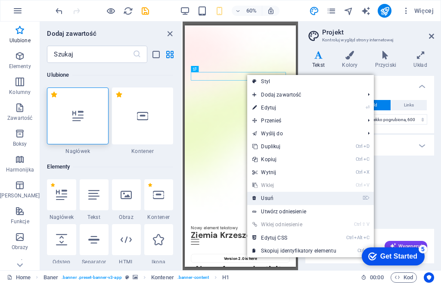
click at [274, 194] on link "⌦ Usuń" at bounding box center [294, 198] width 94 height 13
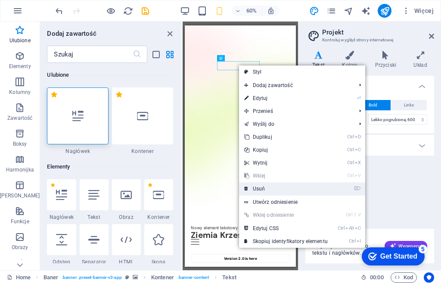
click at [262, 187] on link "⌦ Usuń" at bounding box center [286, 188] width 94 height 13
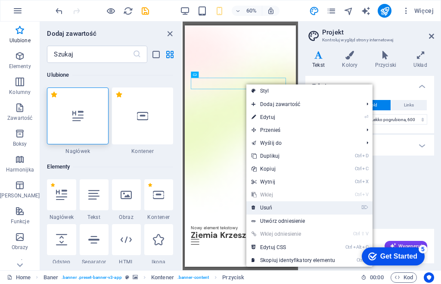
drag, startPoint x: 274, startPoint y: 207, endPoint x: 146, endPoint y: 296, distance: 155.9
click at [274, 207] on link "⌦ Usuń" at bounding box center [293, 207] width 94 height 13
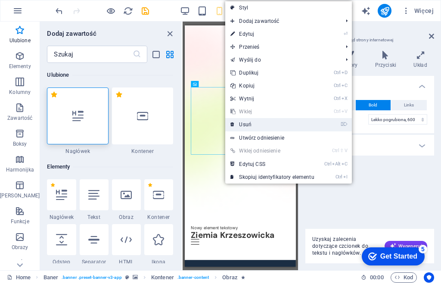
click at [250, 125] on link "⌦ Usuń" at bounding box center [272, 124] width 94 height 13
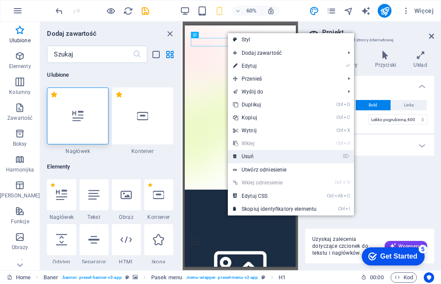
click at [251, 156] on link "⌦ Usuń" at bounding box center [275, 156] width 94 height 13
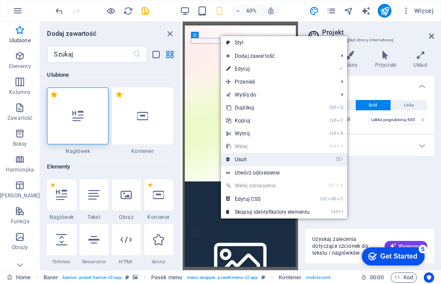
click at [245, 158] on link "⌦ Usuń" at bounding box center [268, 159] width 94 height 13
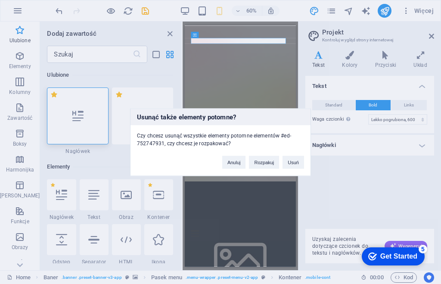
click at [214, 39] on div "Usunąć także elementy potomne? Czy chcesz usunąć wszystkie elementy potomne ele…" at bounding box center [220, 142] width 441 height 284
drag, startPoint x: 241, startPoint y: 160, endPoint x: 99, endPoint y: 226, distance: 156.8
click at [241, 160] on button "Anuluj" at bounding box center [234, 161] width 24 height 13
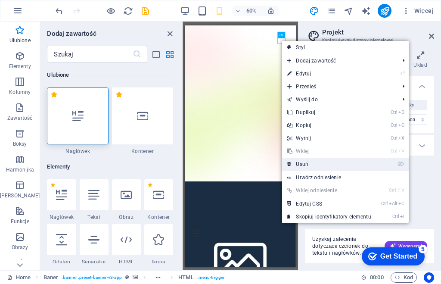
click at [303, 162] on link "⌦ Usuń" at bounding box center [329, 164] width 94 height 13
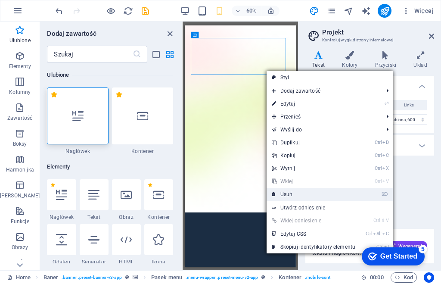
click at [291, 192] on link "⌦ Usuń" at bounding box center [314, 194] width 94 height 13
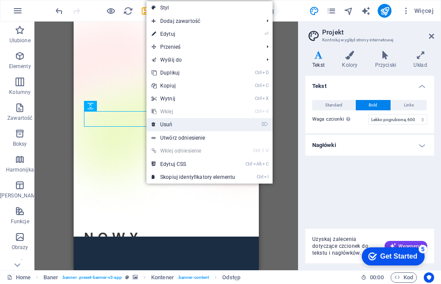
click at [175, 126] on link "⌦ Usuń" at bounding box center [193, 124] width 94 height 13
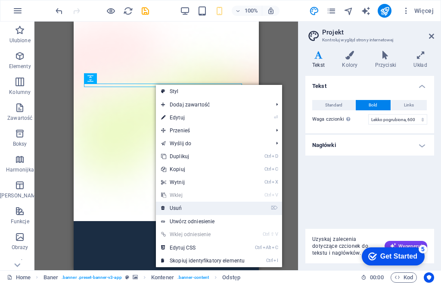
drag, startPoint x: 176, startPoint y: 205, endPoint x: 103, endPoint y: 173, distance: 79.8
click at [176, 205] on link "⌦ Usuń" at bounding box center [203, 208] width 94 height 13
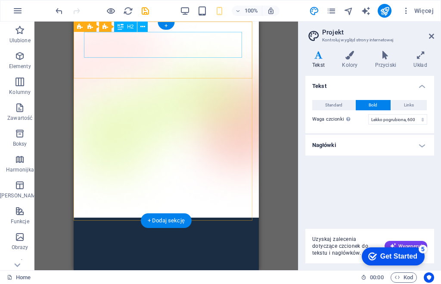
click at [127, 231] on div "Nowy nagłówek" at bounding box center [166, 244] width 164 height 26
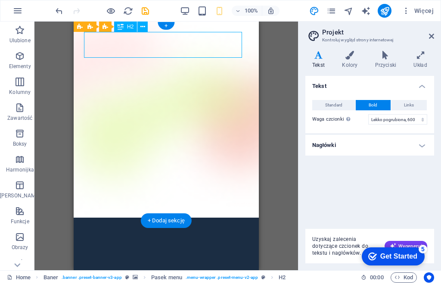
click at [110, 231] on div "Nowy nagłówek" at bounding box center [166, 244] width 164 height 26
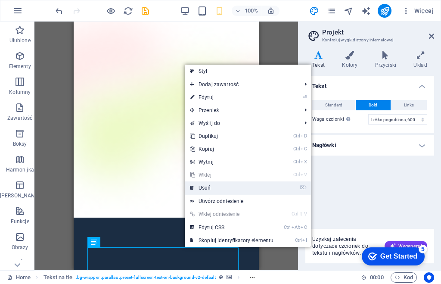
click at [214, 189] on link "⌦ Usuń" at bounding box center [232, 187] width 94 height 13
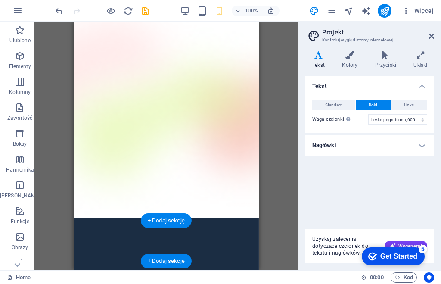
drag, startPoint x: 245, startPoint y: 242, endPoint x: 158, endPoint y: 241, distance: 86.1
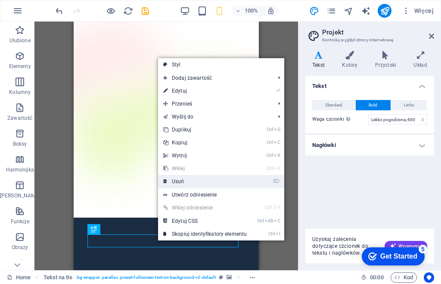
click at [184, 180] on link "⌦ Usuń" at bounding box center [205, 181] width 94 height 13
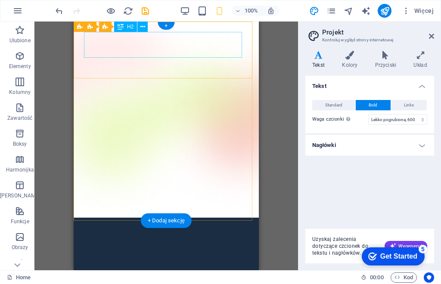
click at [115, 231] on div "Nowy nagłówek" at bounding box center [166, 244] width 164 height 26
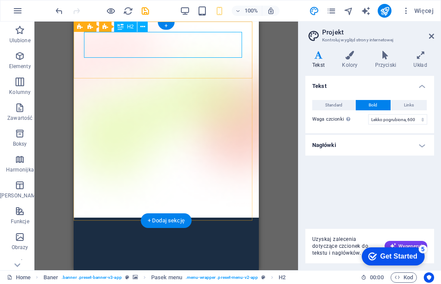
click at [133, 231] on div "Nowy nagłówek" at bounding box center [166, 244] width 164 height 26
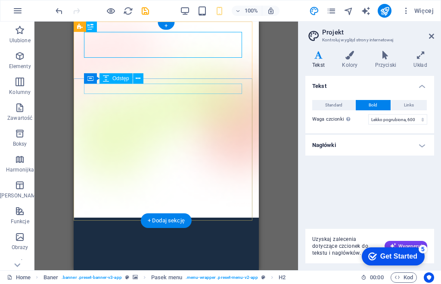
drag, startPoint x: 127, startPoint y: 87, endPoint x: 121, endPoint y: 84, distance: 7.0
click at [127, 282] on div at bounding box center [166, 287] width 164 height 10
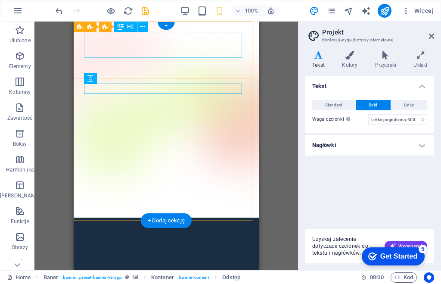
click at [112, 231] on div "Nowy nagłówek" at bounding box center [166, 244] width 164 height 26
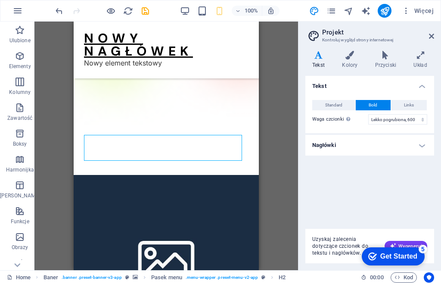
scroll to position [108, 0]
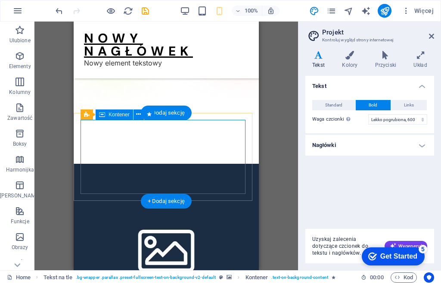
drag, startPoint x: 243, startPoint y: 133, endPoint x: 172, endPoint y: 146, distance: 72.6
drag, startPoint x: 173, startPoint y: 114, endPoint x: 0, endPoint y: 153, distance: 176.6
click at [173, 114] on div "+ Dodaj sekcję" at bounding box center [166, 112] width 51 height 15
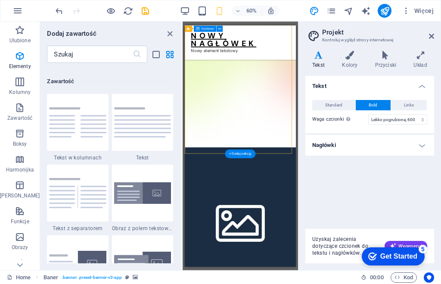
scroll to position [1507, 0]
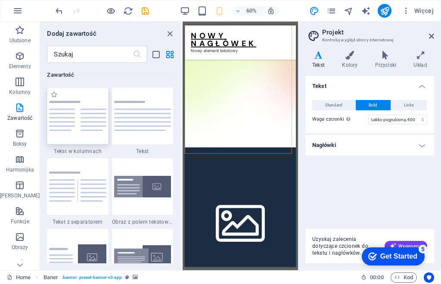
click at [62, 118] on img at bounding box center [77, 116] width 57 height 31
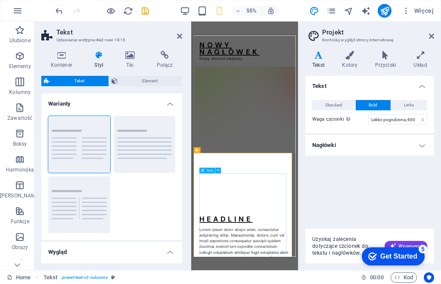
drag, startPoint x: 301, startPoint y: 317, endPoint x: 296, endPoint y: 295, distance: 23.0
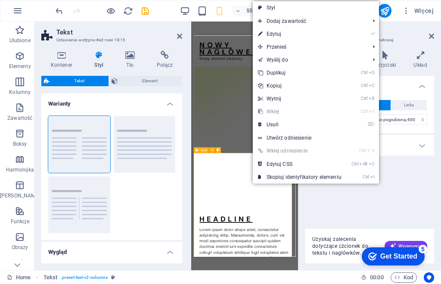
drag, startPoint x: 242, startPoint y: 273, endPoint x: 241, endPoint y: 284, distance: 10.8
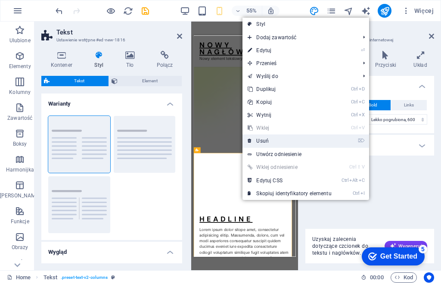
click at [263, 137] on link "⌦ Usuń" at bounding box center [289, 140] width 94 height 13
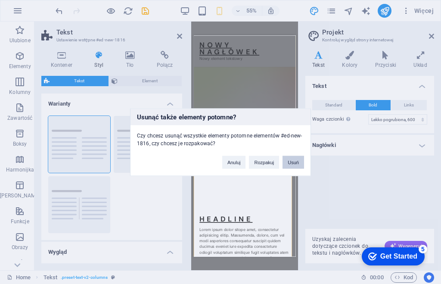
click at [296, 163] on button "Usuń" at bounding box center [293, 161] width 22 height 13
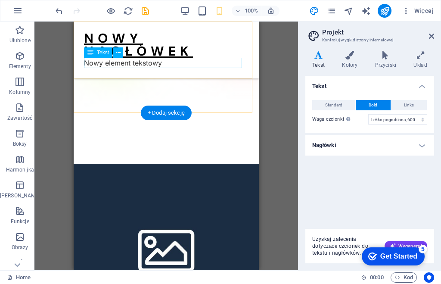
click at [133, 61] on div "Nowy element tekstowy" at bounding box center [166, 63] width 164 height 10
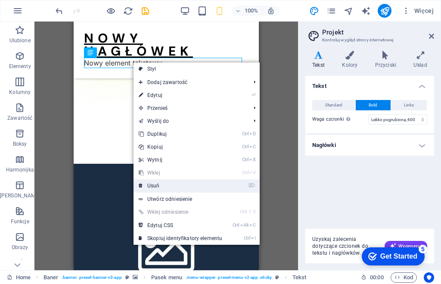
click at [156, 185] on link "⌦ Usuń" at bounding box center [180, 185] width 94 height 13
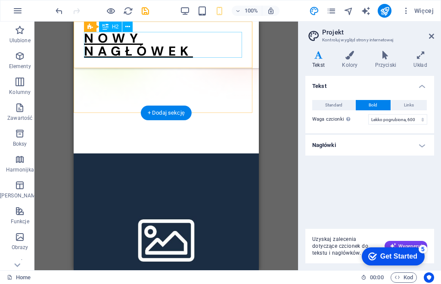
click at [102, 39] on div "Nowy nagłówek" at bounding box center [166, 45] width 164 height 26
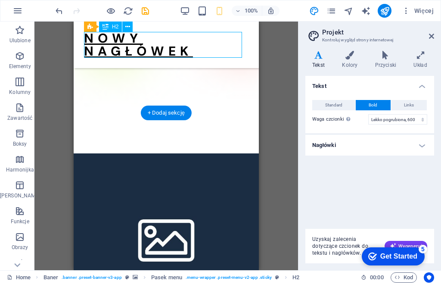
click at [138, 50] on div "Nowy nagłówek" at bounding box center [166, 45] width 164 height 26
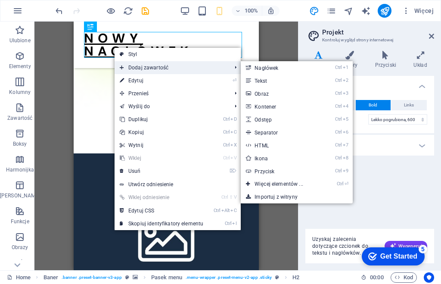
click at [152, 66] on span "Dodaj zawartość" at bounding box center [171, 67] width 113 height 13
click at [270, 79] on link "Ctrl 2 Tekst" at bounding box center [280, 80] width 79 height 13
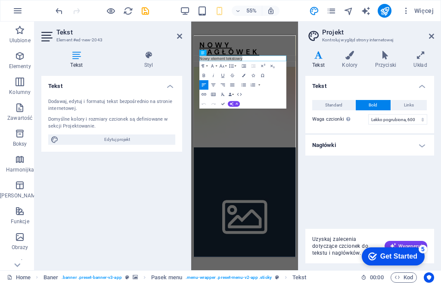
click at [164, 79] on h4 "Tekst" at bounding box center [111, 84] width 141 height 16
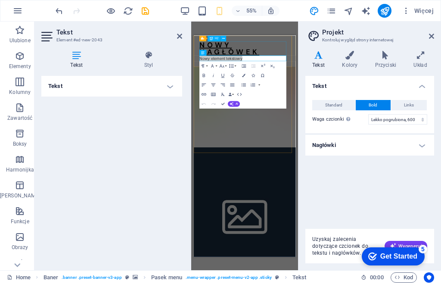
click at [264, 58] on div "Nowy nagłówek" at bounding box center [286, 59] width 164 height 26
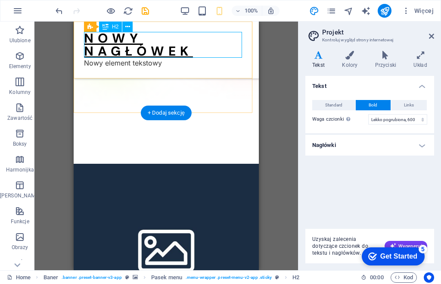
drag, startPoint x: 190, startPoint y: 52, endPoint x: 165, endPoint y: 68, distance: 29.5
click at [187, 53] on div "Nowy nagłówek" at bounding box center [166, 45] width 164 height 26
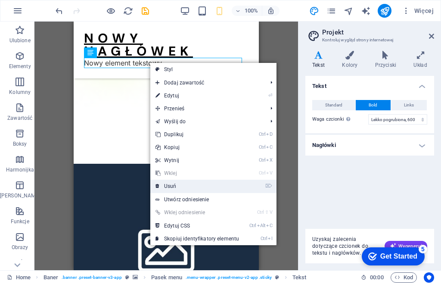
click at [174, 184] on link "⌦ Usuń" at bounding box center [197, 186] width 94 height 13
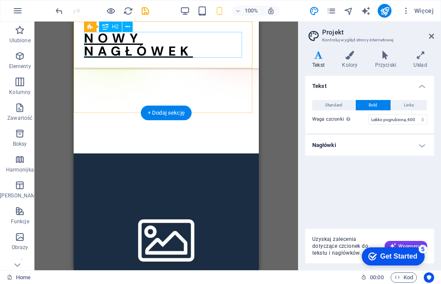
click at [104, 36] on div "Nowy nagłówek" at bounding box center [166, 45] width 164 height 26
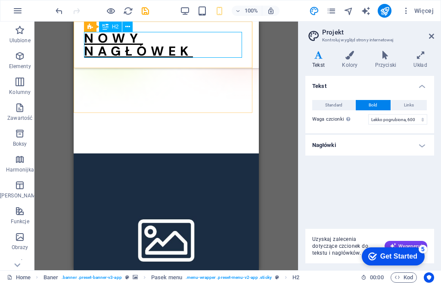
click at [106, 28] on icon at bounding box center [105, 27] width 6 height 10
click at [90, 34] on div "Nowy nagłówek" at bounding box center [166, 45] width 164 height 26
click at [90, 27] on icon at bounding box center [90, 27] width 6 height 10
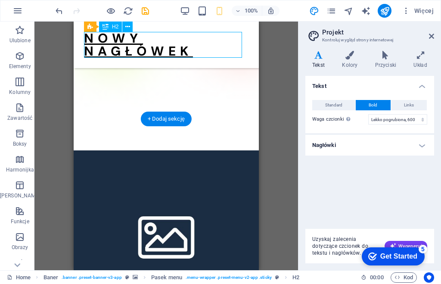
scroll to position [91, 0]
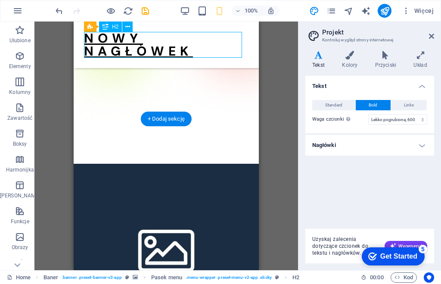
drag, startPoint x: 177, startPoint y: 50, endPoint x: 114, endPoint y: 47, distance: 62.9
click at [114, 47] on div "Nowy nagłówek" at bounding box center [166, 45] width 164 height 26
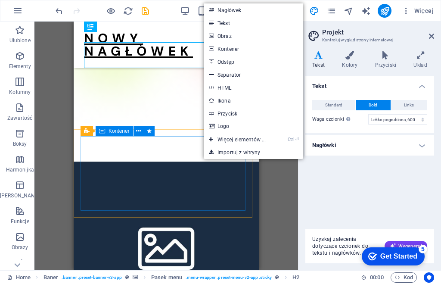
click at [122, 132] on span "Kontener" at bounding box center [119, 130] width 21 height 5
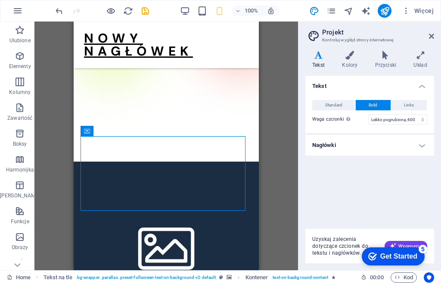
click at [280, 41] on div "H1 Baner Baner Kontener Tekst Odstęp Menu Pasek menu Przycisk Obraz Odstęp Przy…" at bounding box center [166, 146] width 264 height 248
drag, startPoint x: 432, startPoint y: 35, endPoint x: 395, endPoint y: 19, distance: 40.7
click at [432, 35] on icon at bounding box center [431, 36] width 5 height 7
